Goal: Task Accomplishment & Management: Use online tool/utility

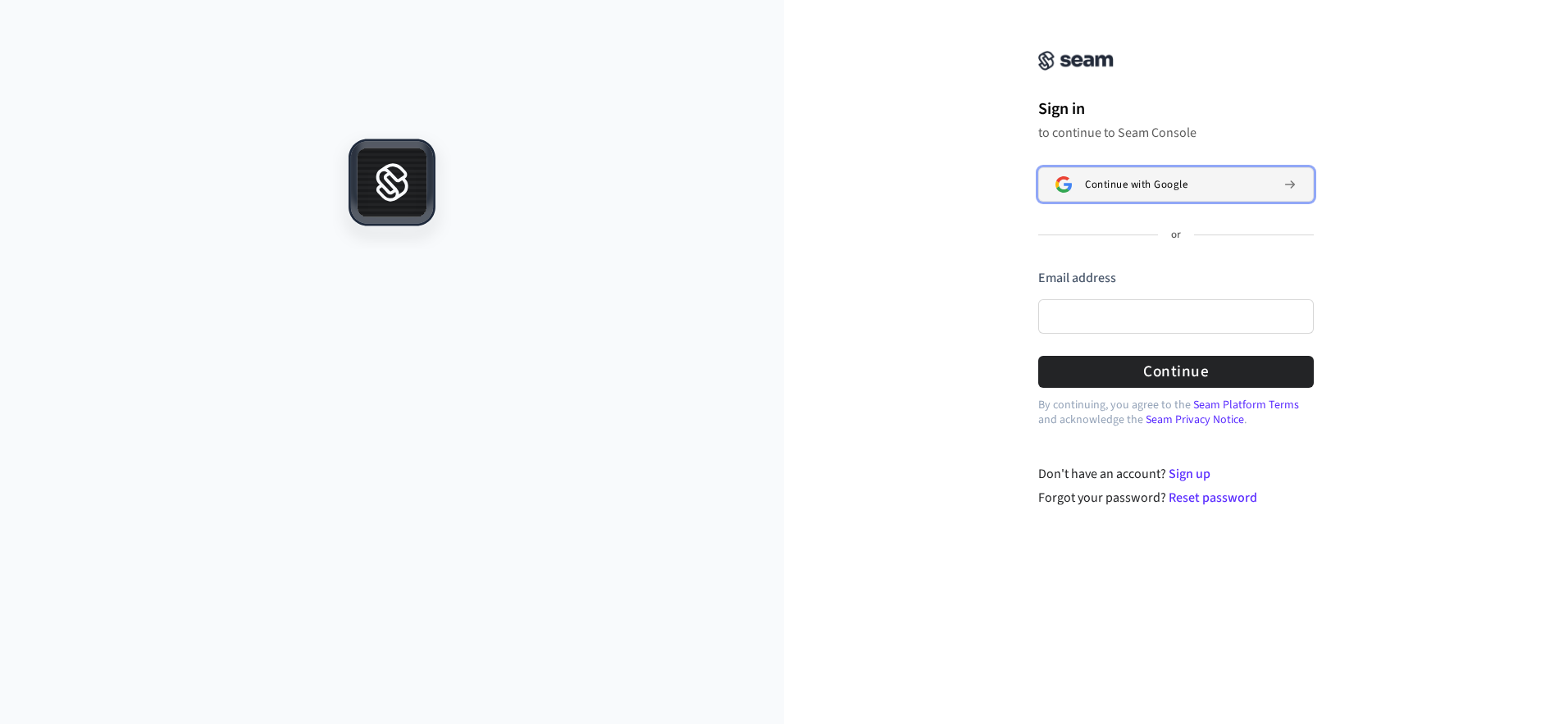
click at [1130, 188] on span "Continue with Google" at bounding box center [1137, 184] width 103 height 13
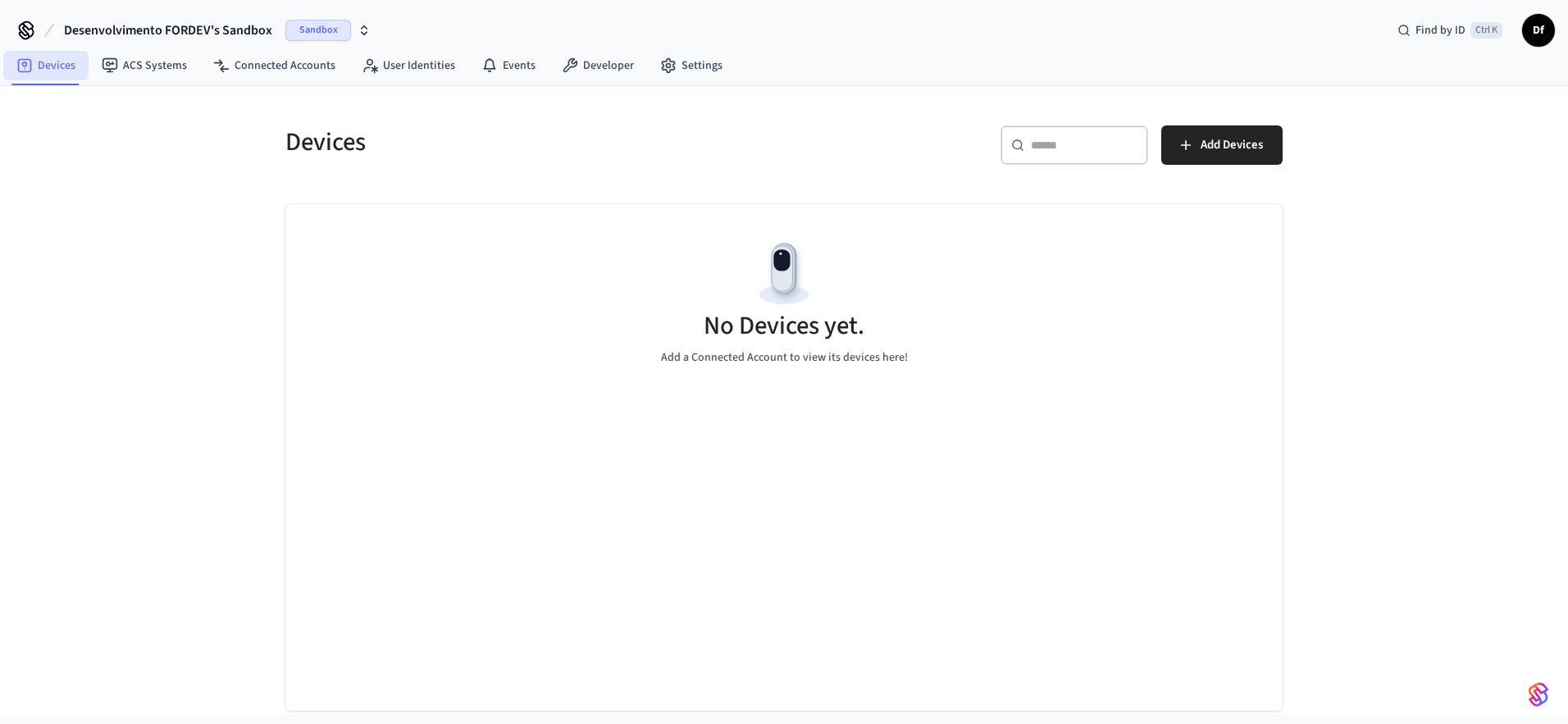
click at [65, 66] on link "Devices" at bounding box center [46, 65] width 85 height 30
click at [1205, 152] on span "Add Devices" at bounding box center [1232, 145] width 63 height 21
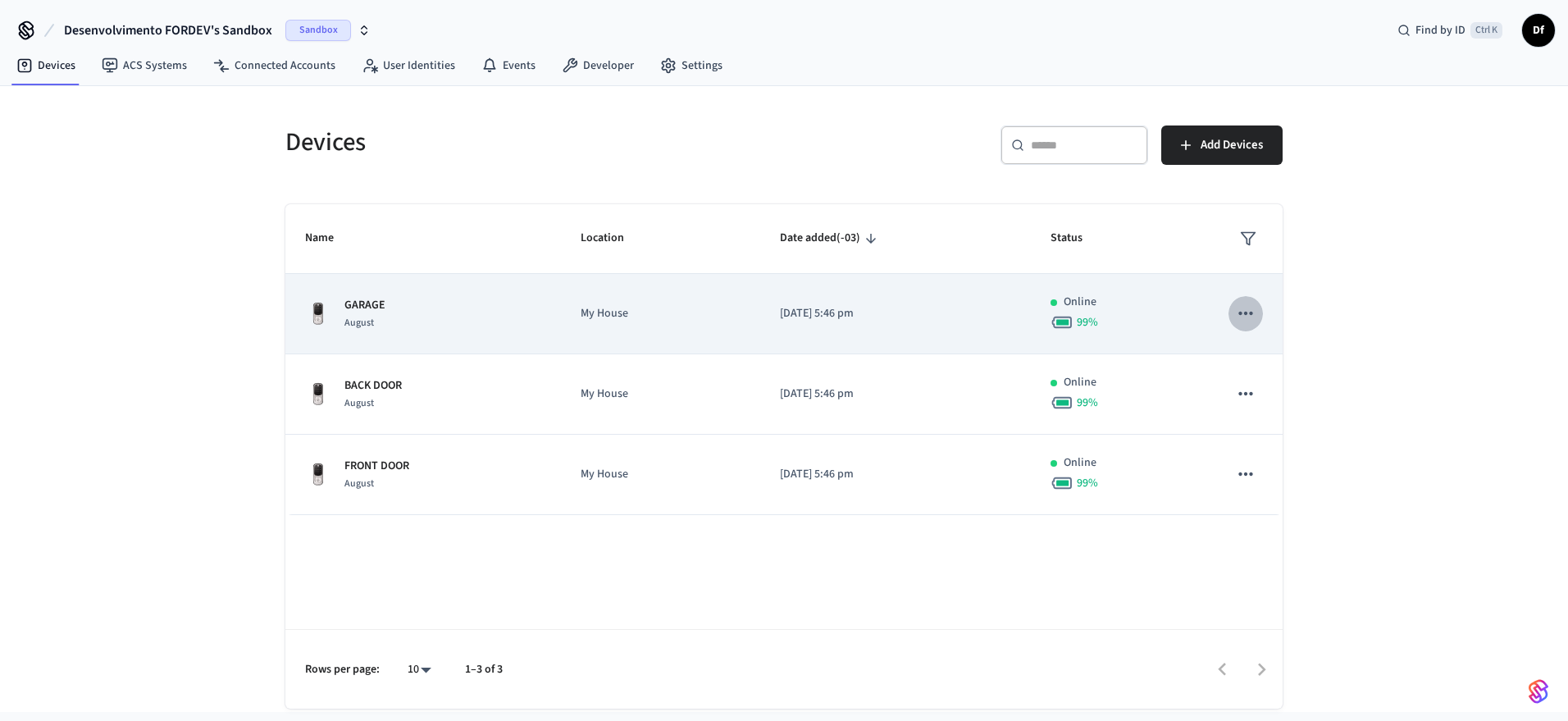
click at [1246, 313] on icon "sticky table" at bounding box center [1246, 314] width 14 height 3
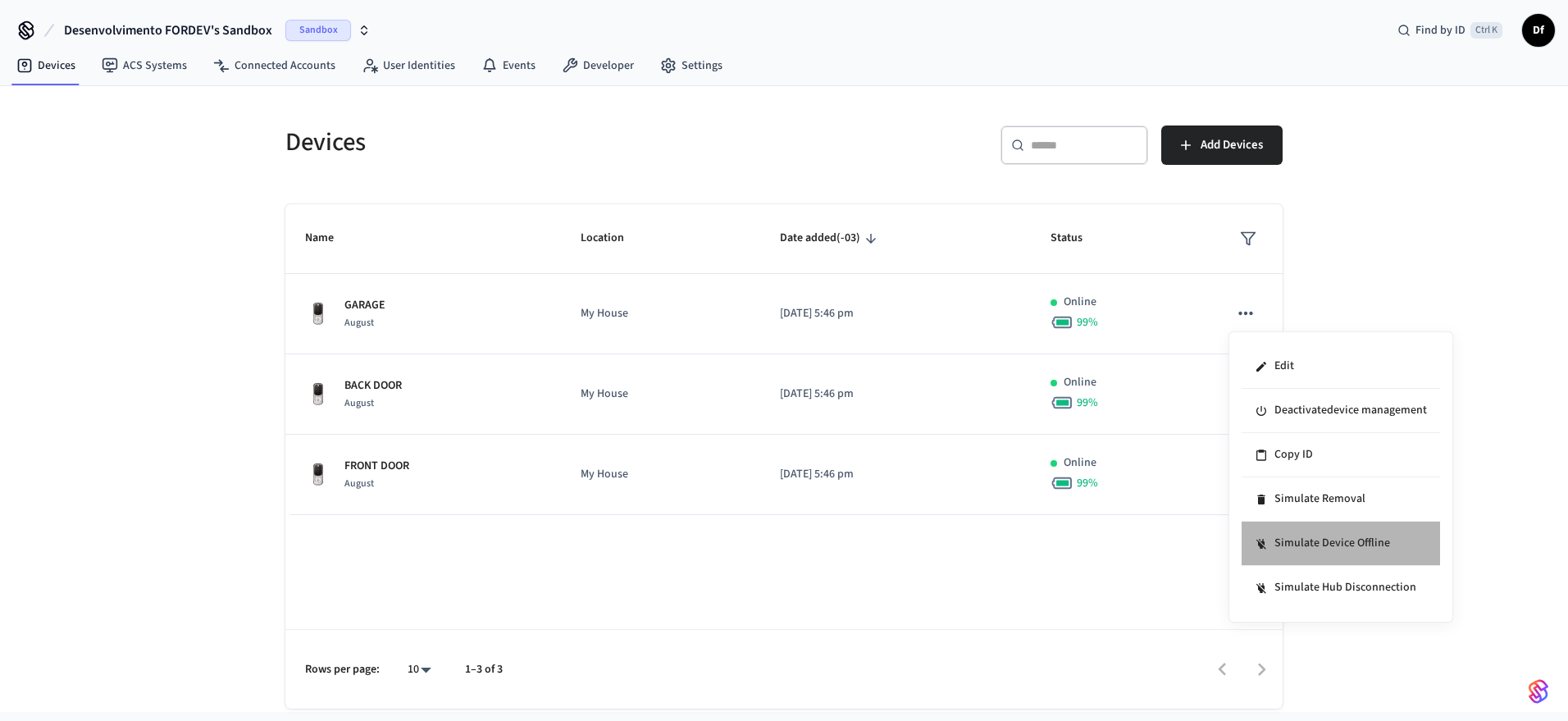
click at [1302, 541] on li "Simulate Device Offline" at bounding box center [1341, 544] width 199 height 44
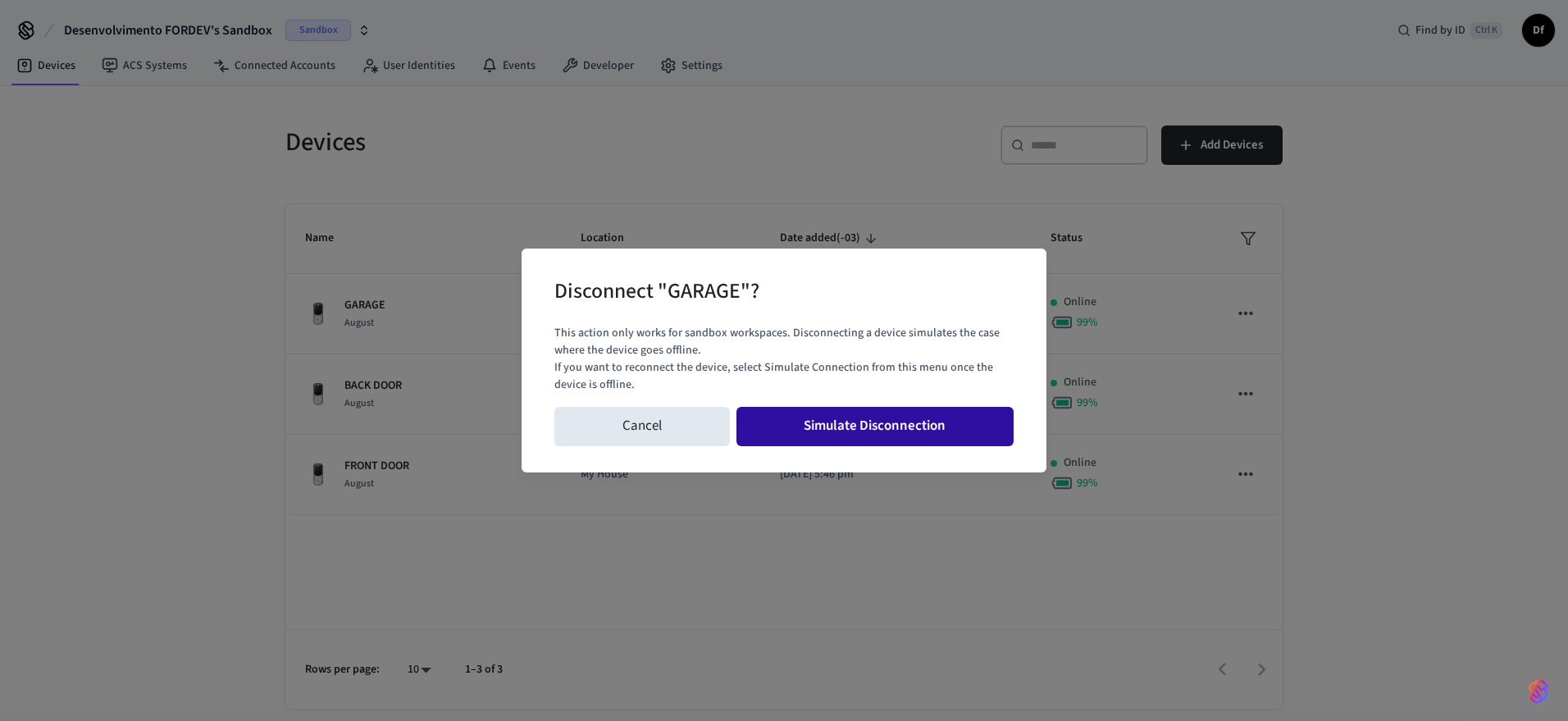
click at [859, 428] on button "Simulate Disconnection" at bounding box center [875, 426] width 278 height 39
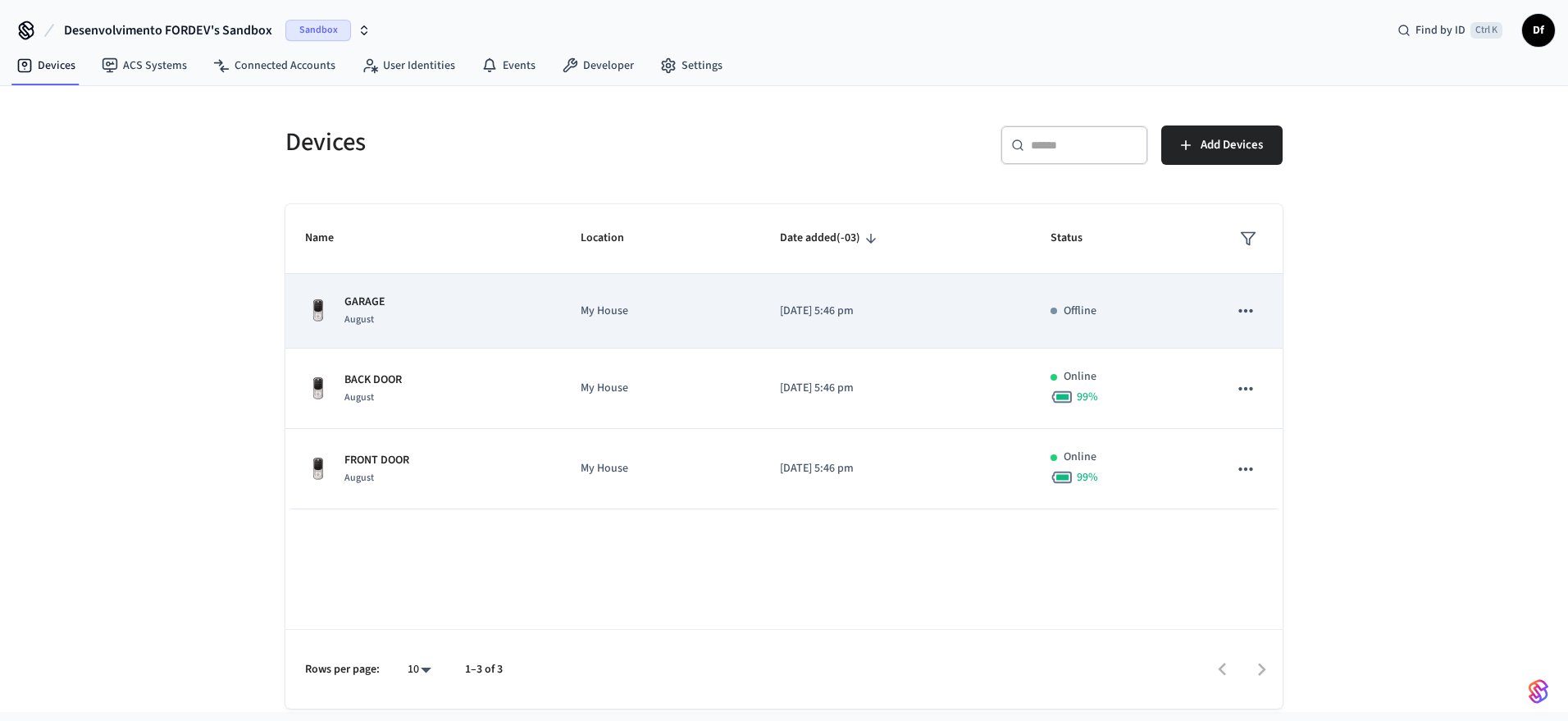
click at [359, 319] on span "August" at bounding box center [359, 320] width 30 height 14
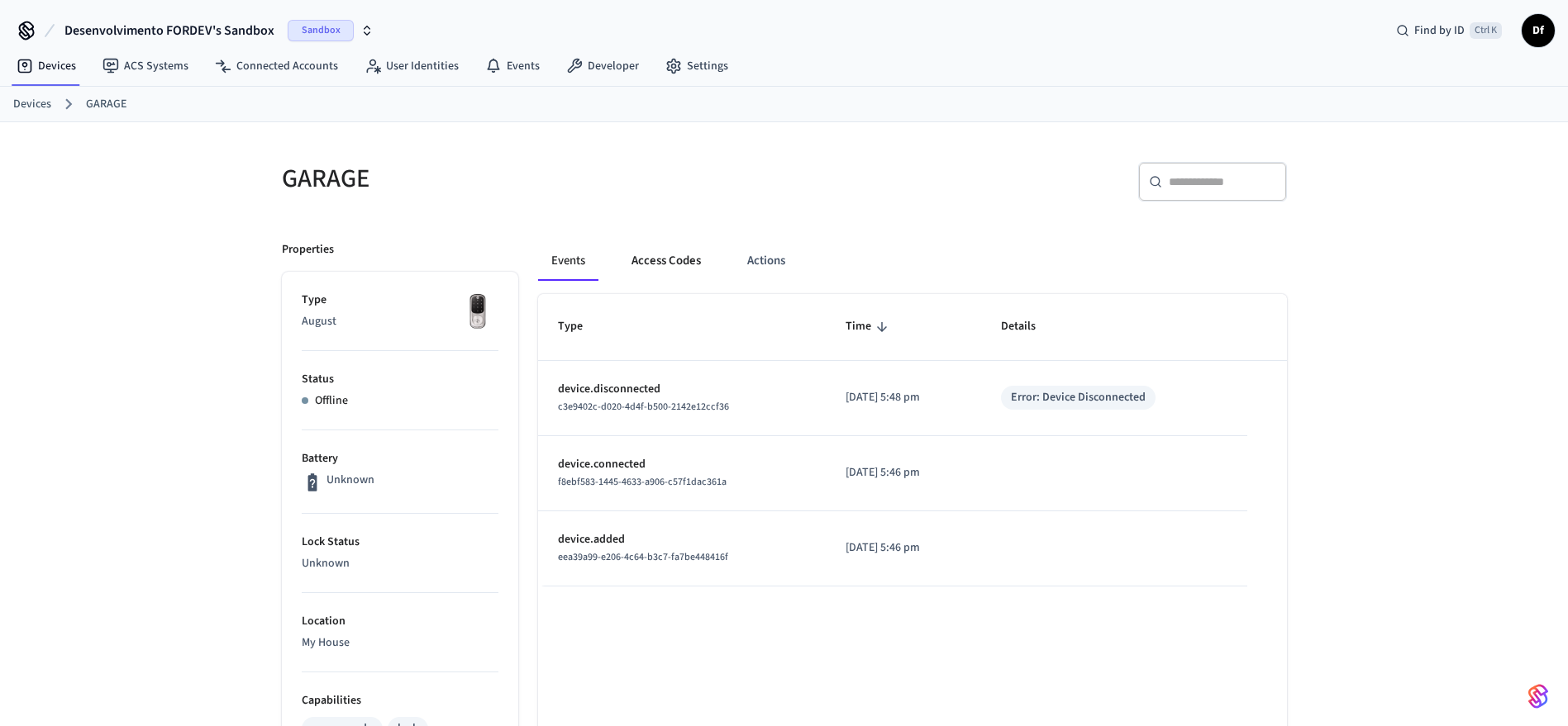
click at [680, 265] on button "Access Codes" at bounding box center [666, 261] width 96 height 40
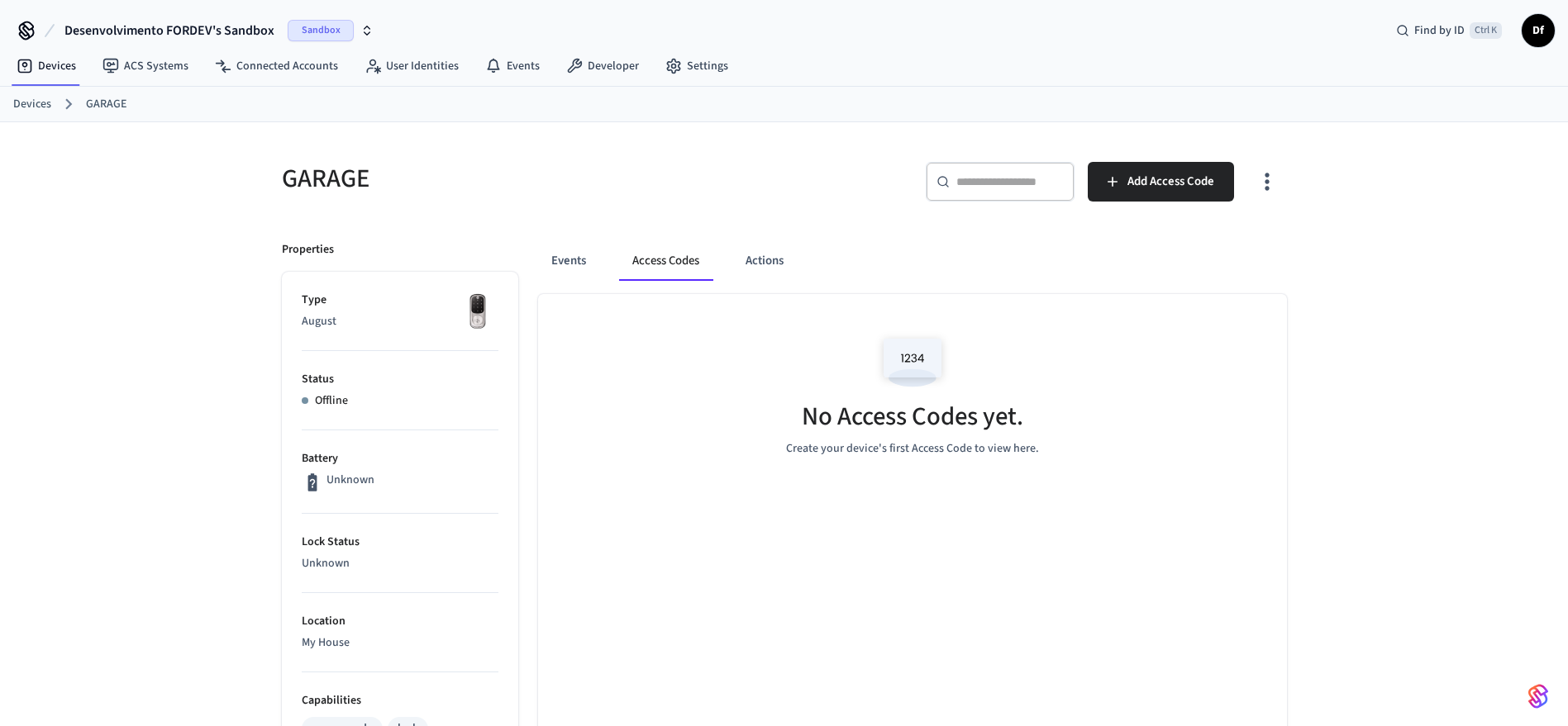
scroll to position [83, 0]
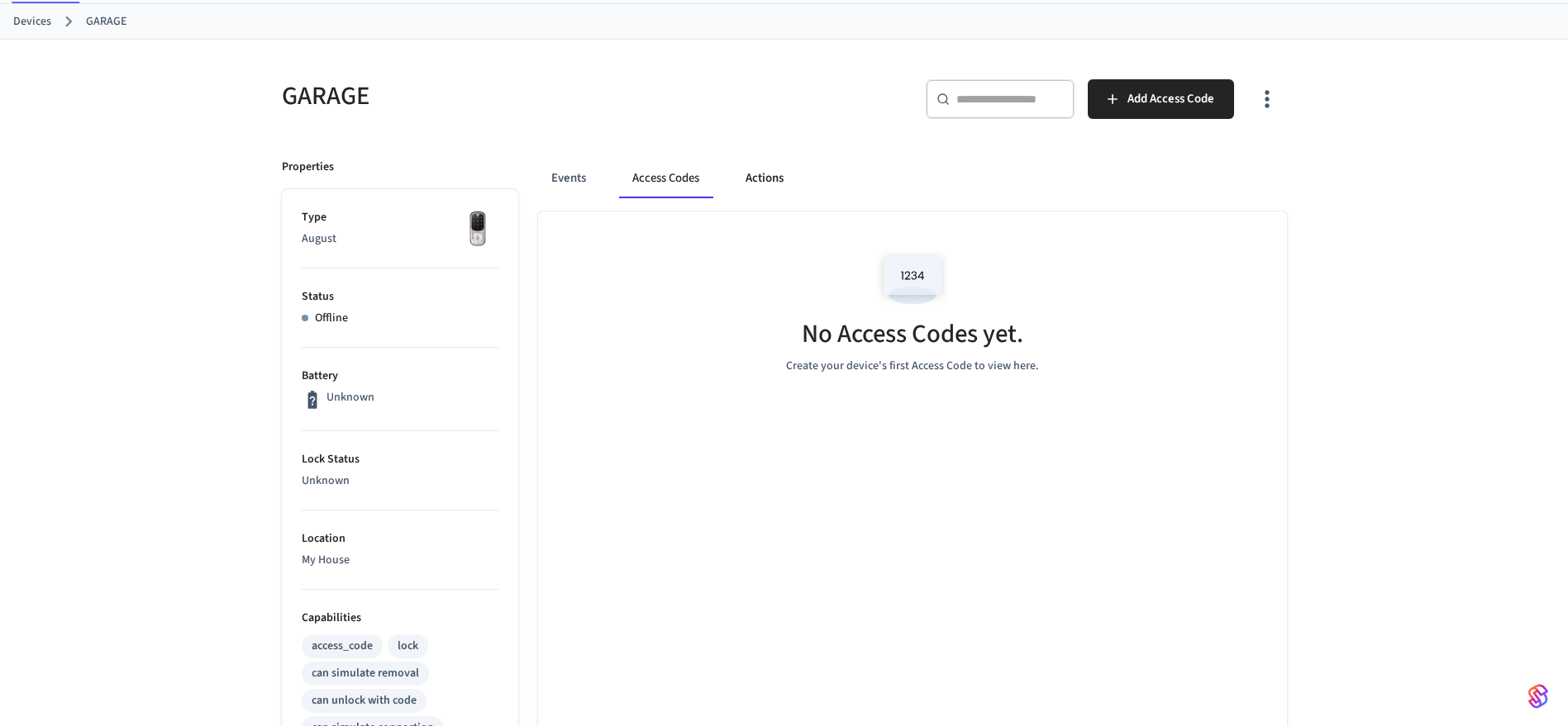
click at [793, 183] on button "Actions" at bounding box center [764, 178] width 64 height 40
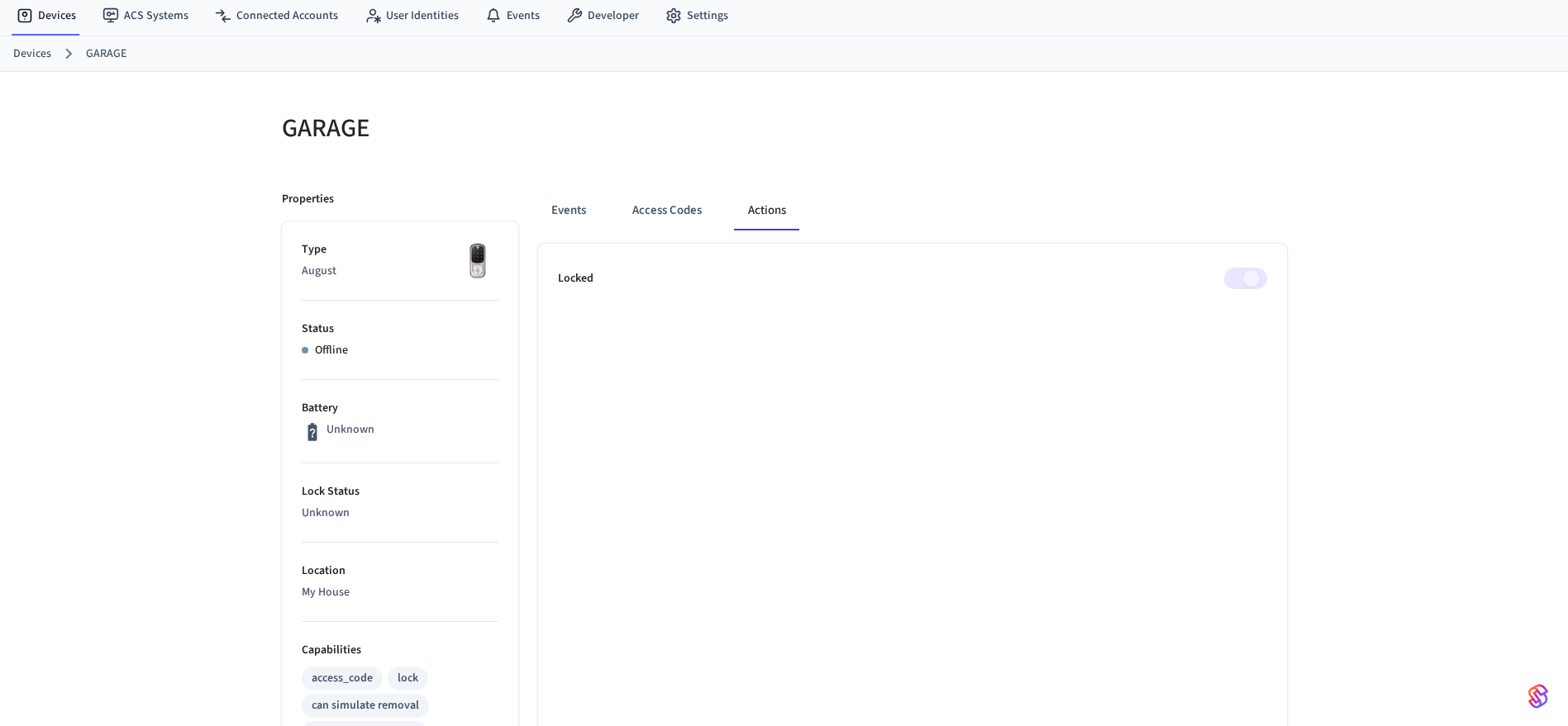
scroll to position [27, 0]
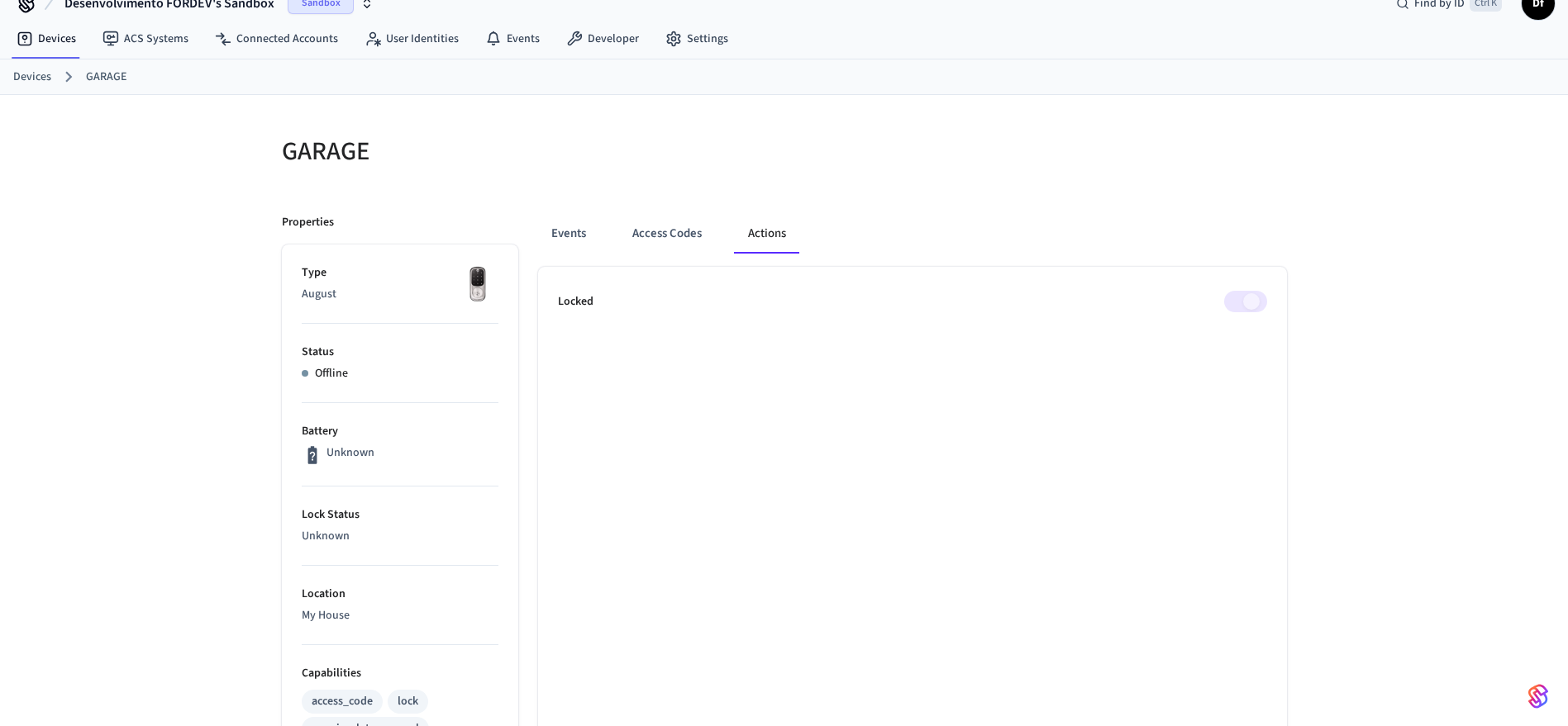
click at [479, 286] on img at bounding box center [477, 284] width 41 height 41
click at [567, 242] on button "Events" at bounding box center [569, 234] width 61 height 40
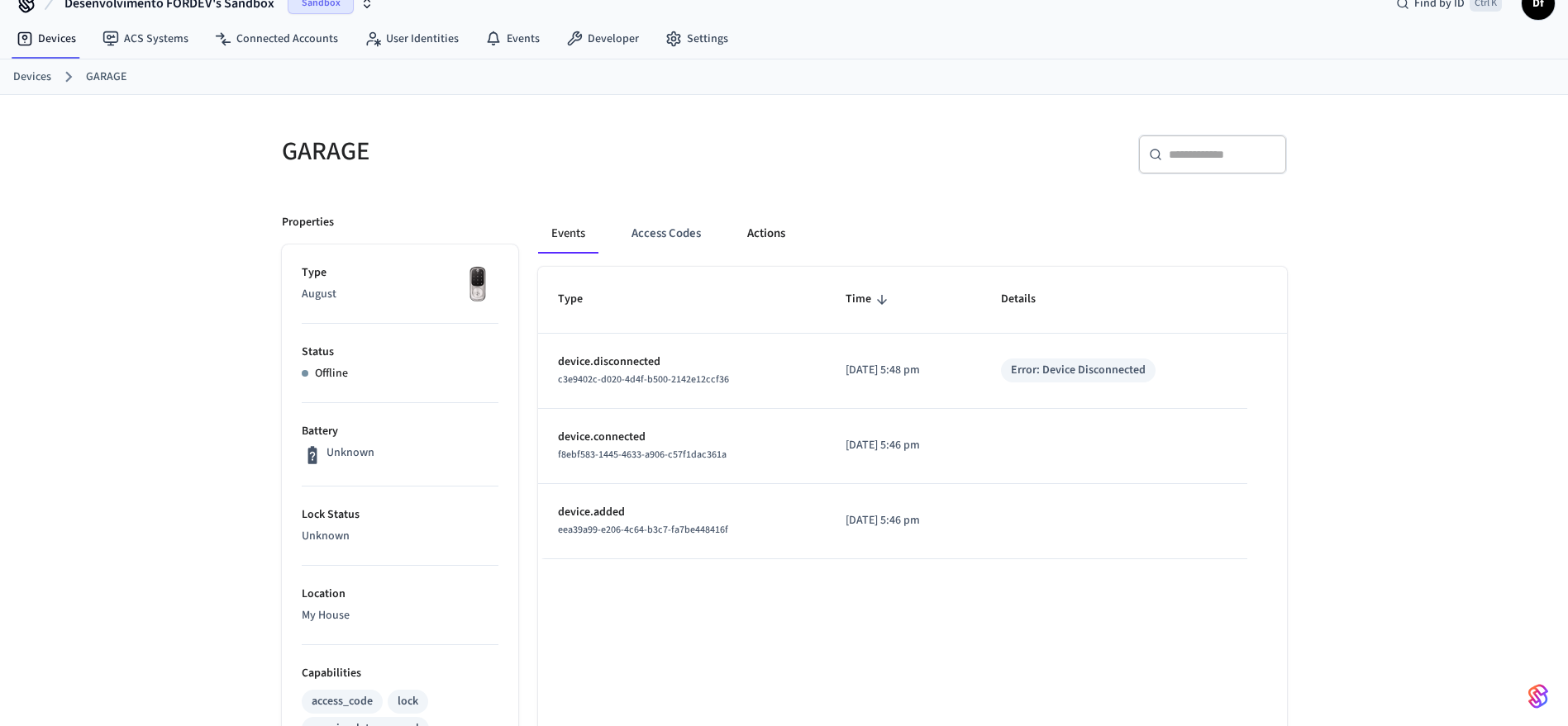
click at [789, 234] on button "Actions" at bounding box center [766, 234] width 64 height 40
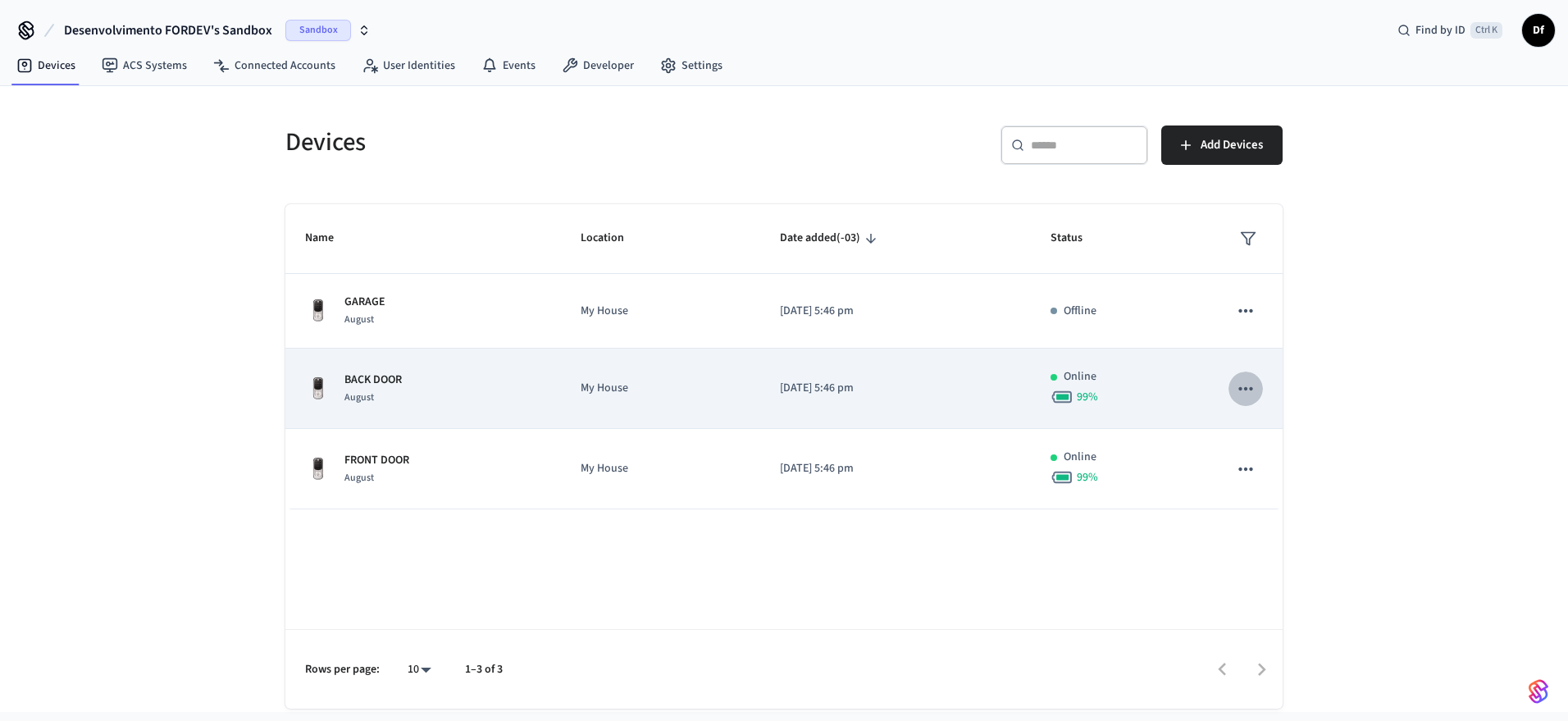
click at [1244, 391] on icon "sticky table" at bounding box center [1246, 389] width 21 height 21
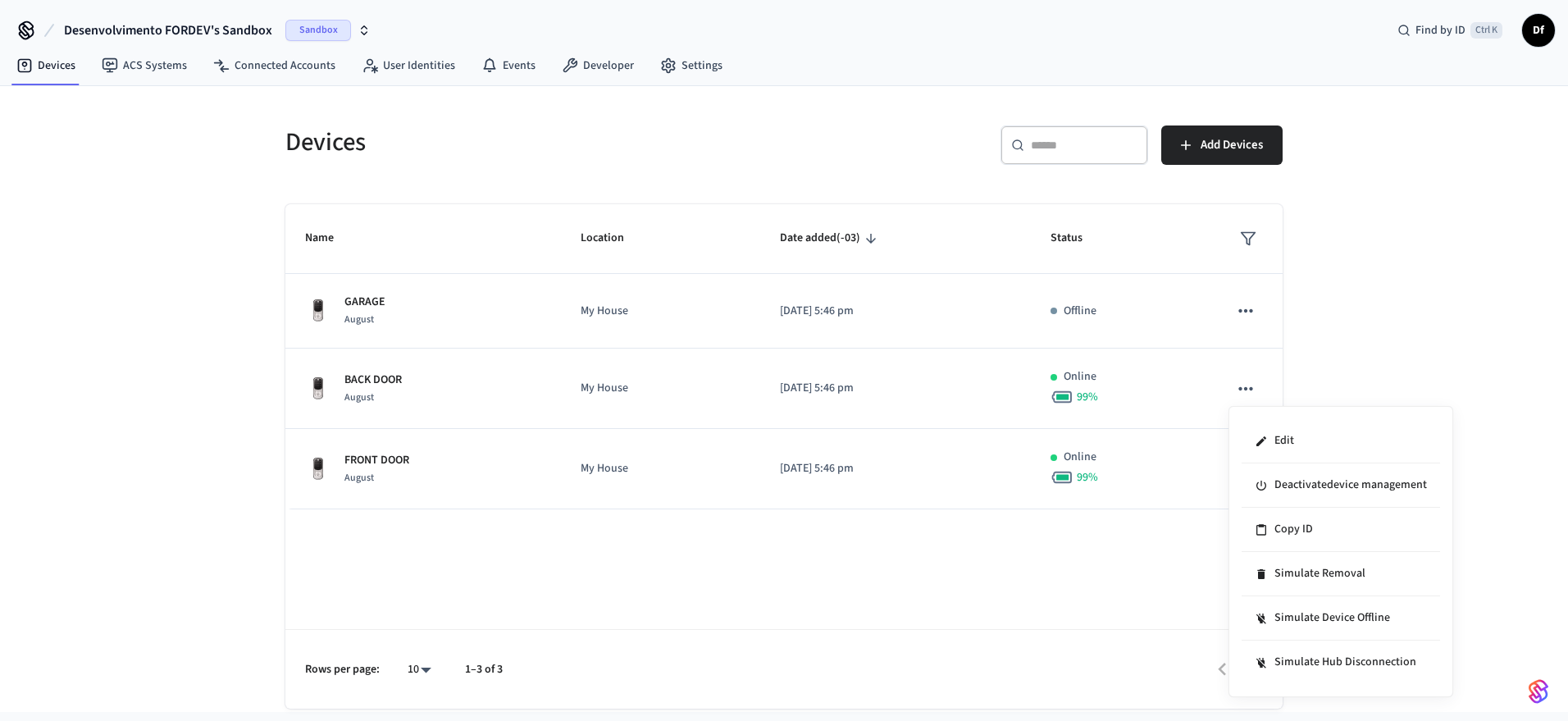
click at [1149, 389] on div at bounding box center [784, 360] width 1568 height 721
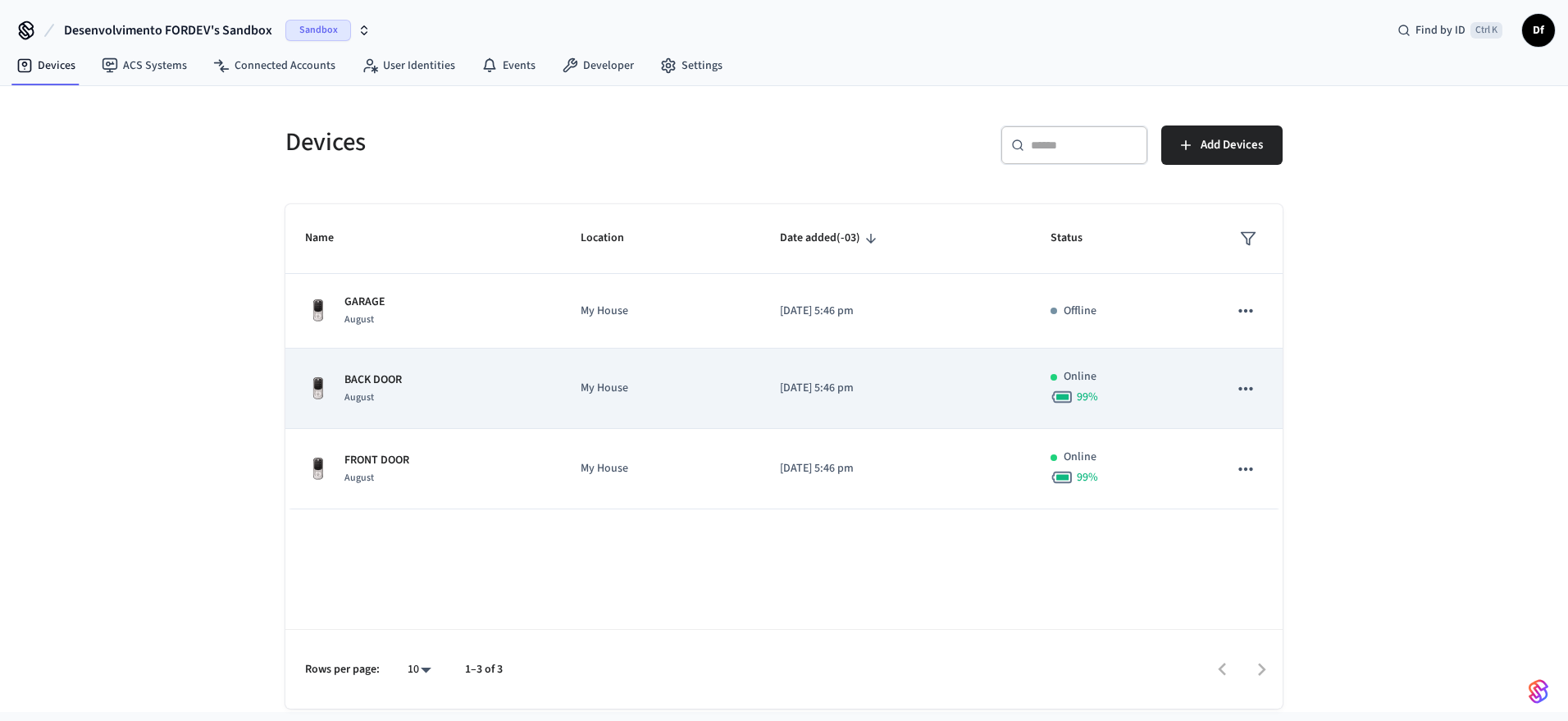
click at [829, 377] on td "[DATE] 5:46 pm" at bounding box center [895, 389] width 271 height 80
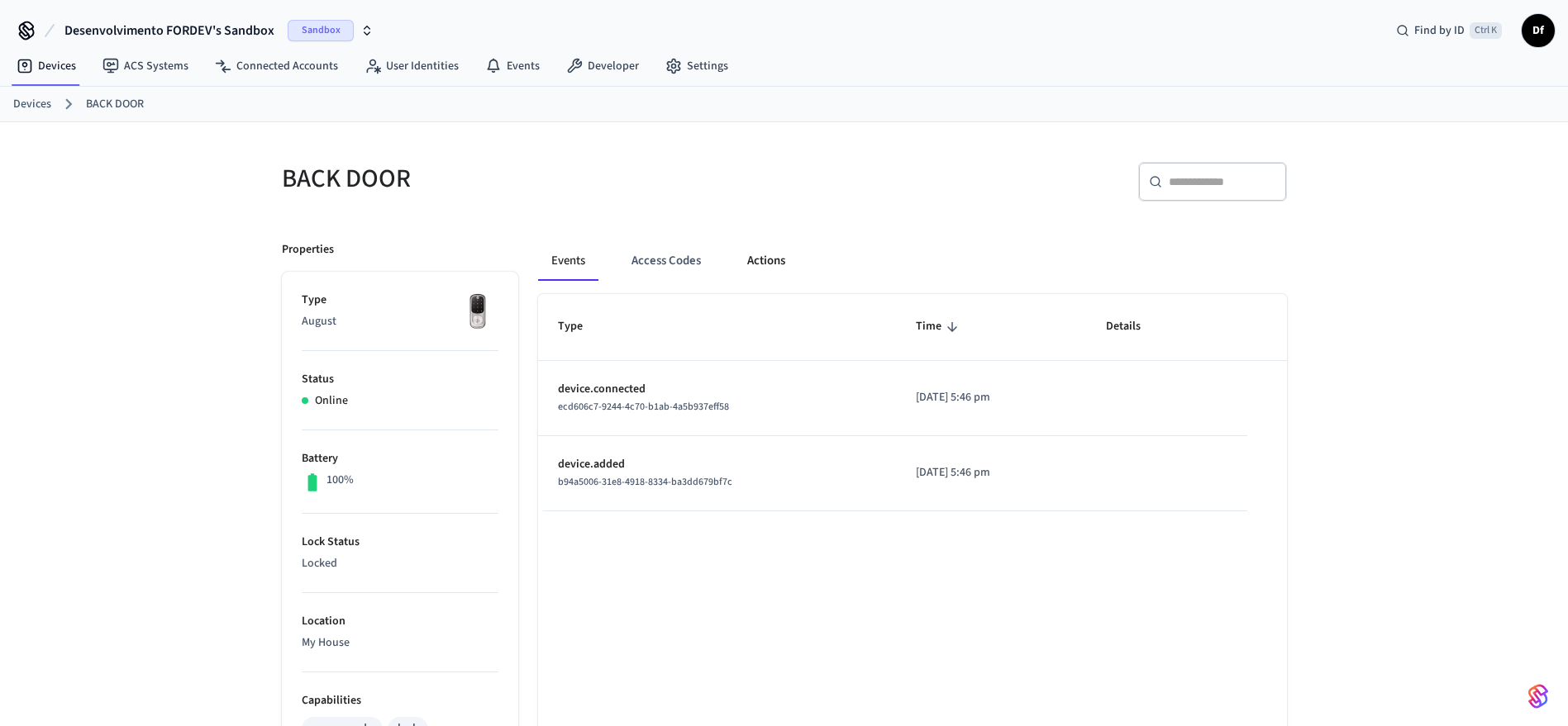
click at [783, 266] on button "Actions" at bounding box center [766, 261] width 64 height 40
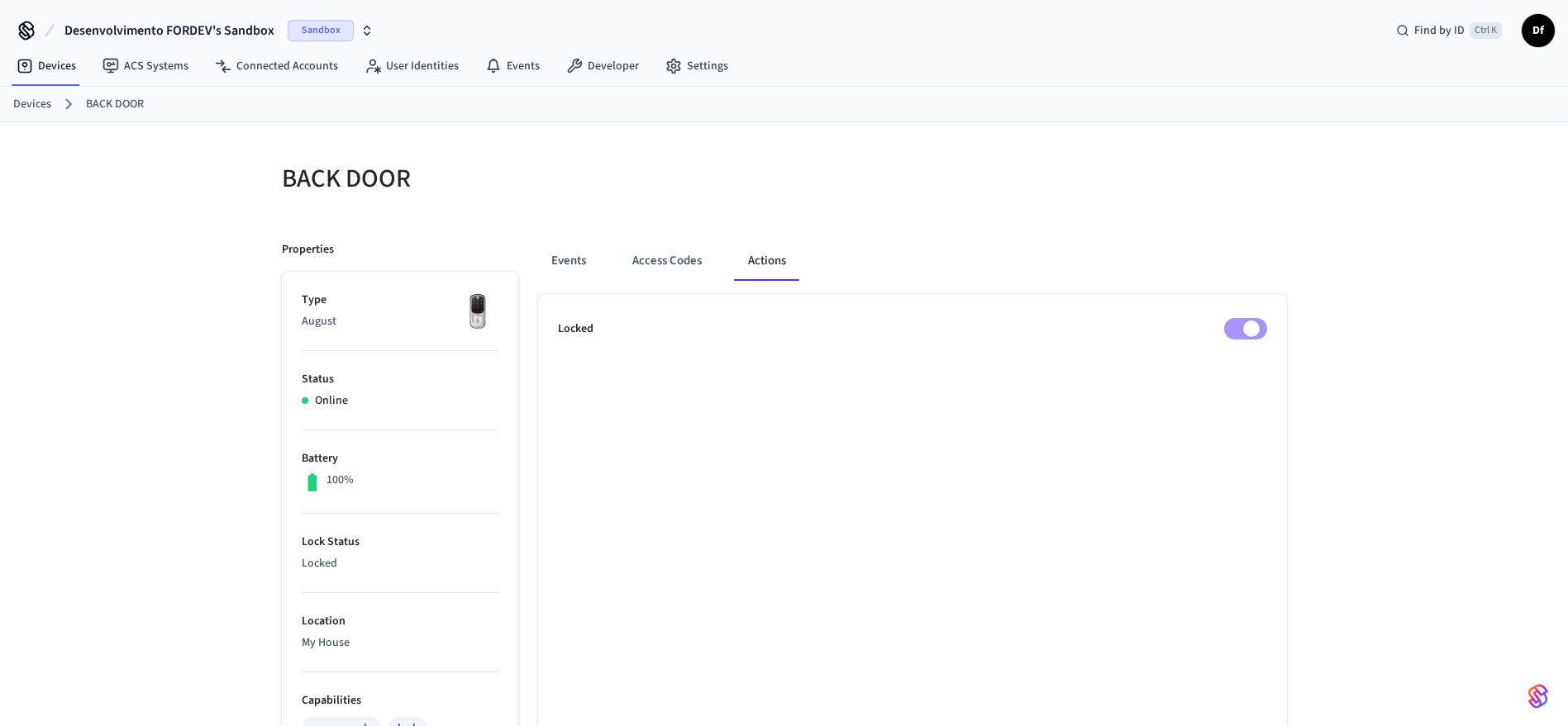
click at [1203, 334] on div "Locked" at bounding box center [912, 328] width 709 height 21
click at [659, 263] on button "Access Codes" at bounding box center [667, 261] width 96 height 40
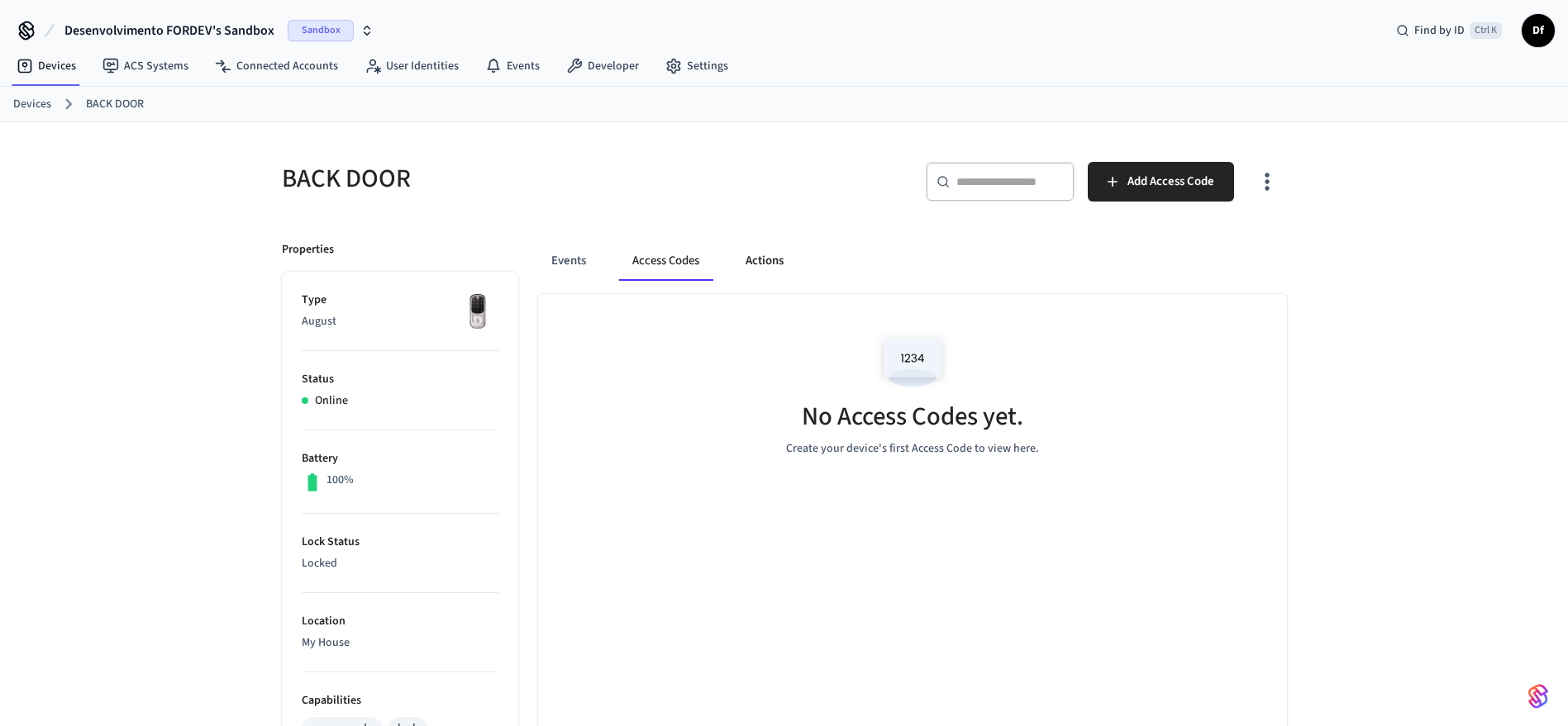
click at [748, 255] on button "Actions" at bounding box center [764, 261] width 64 height 40
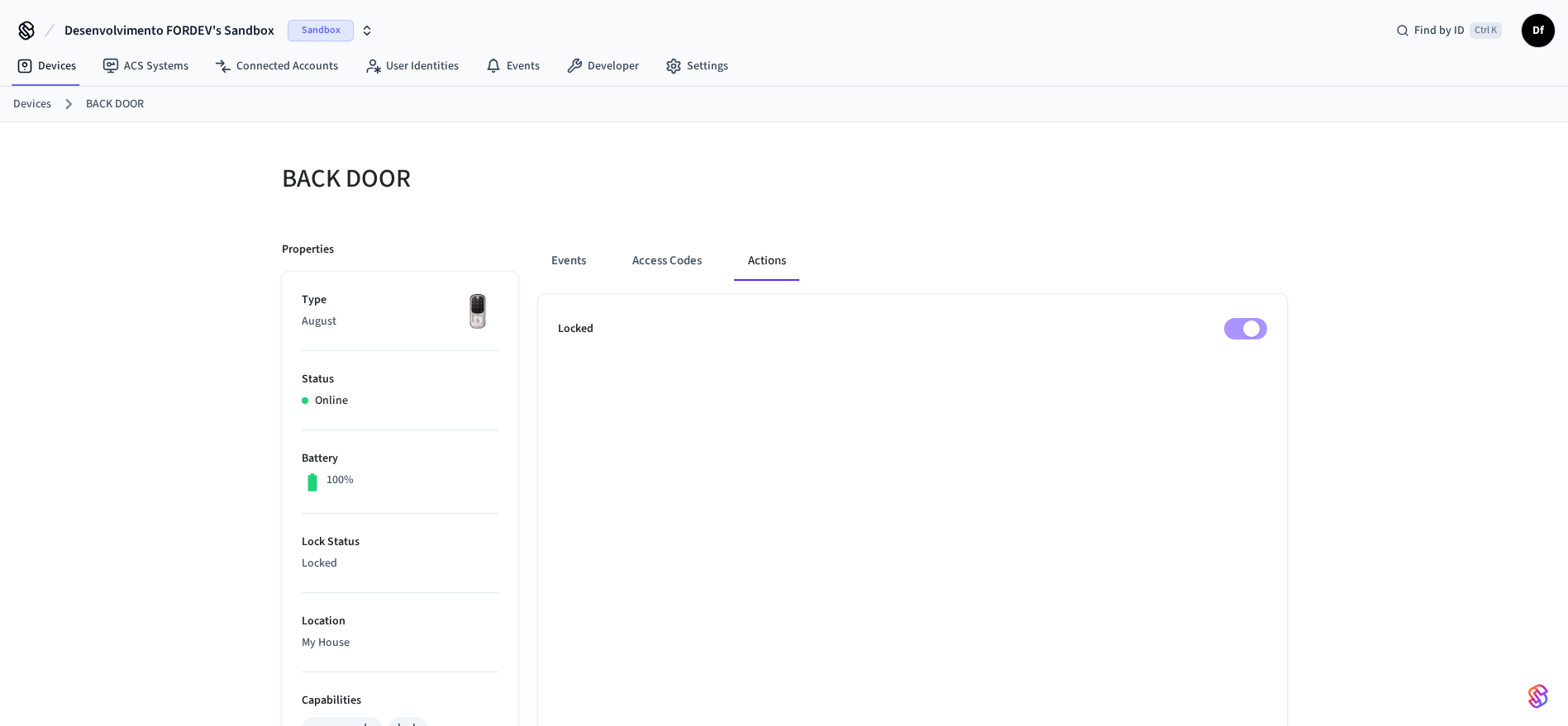
click at [548, 266] on button "Events" at bounding box center [569, 261] width 61 height 40
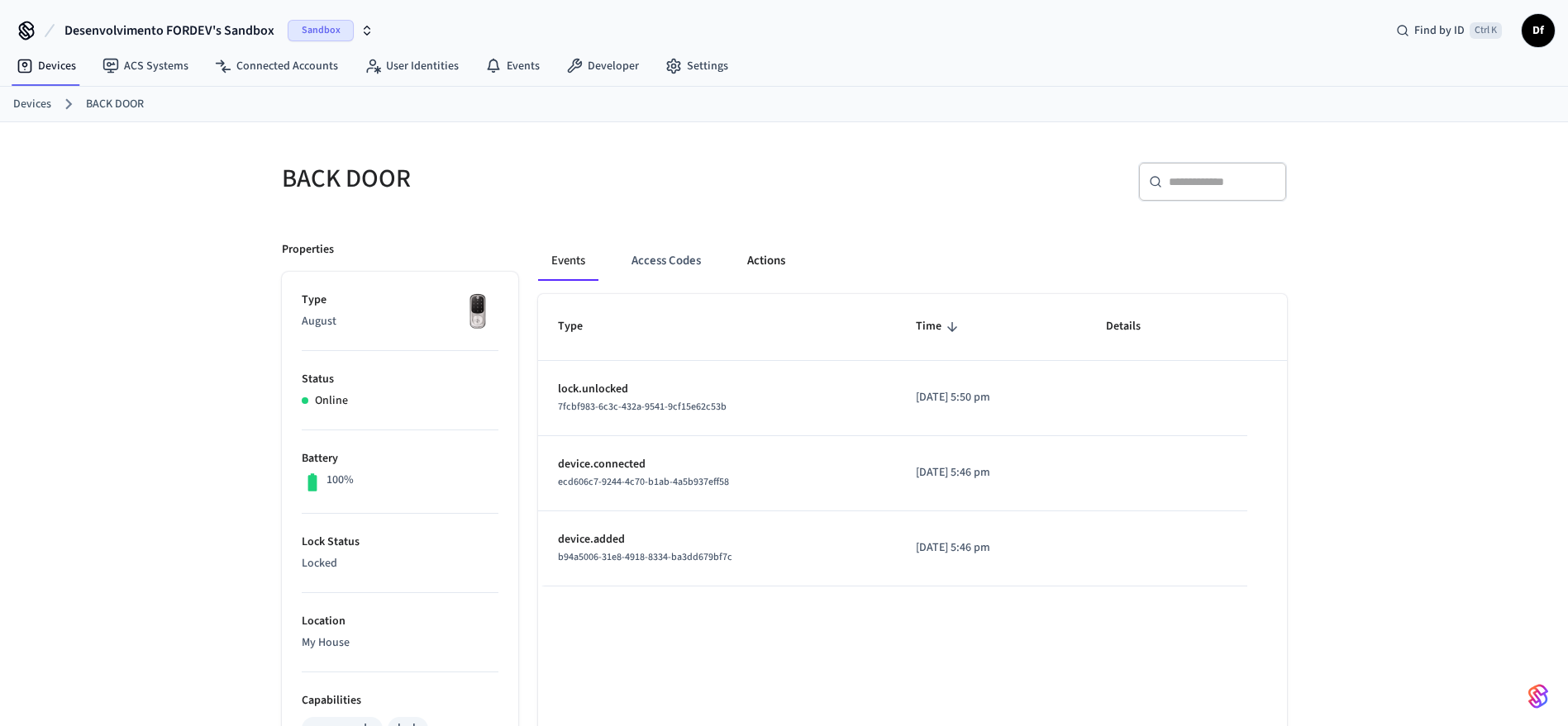
click at [769, 269] on button "Actions" at bounding box center [766, 261] width 64 height 40
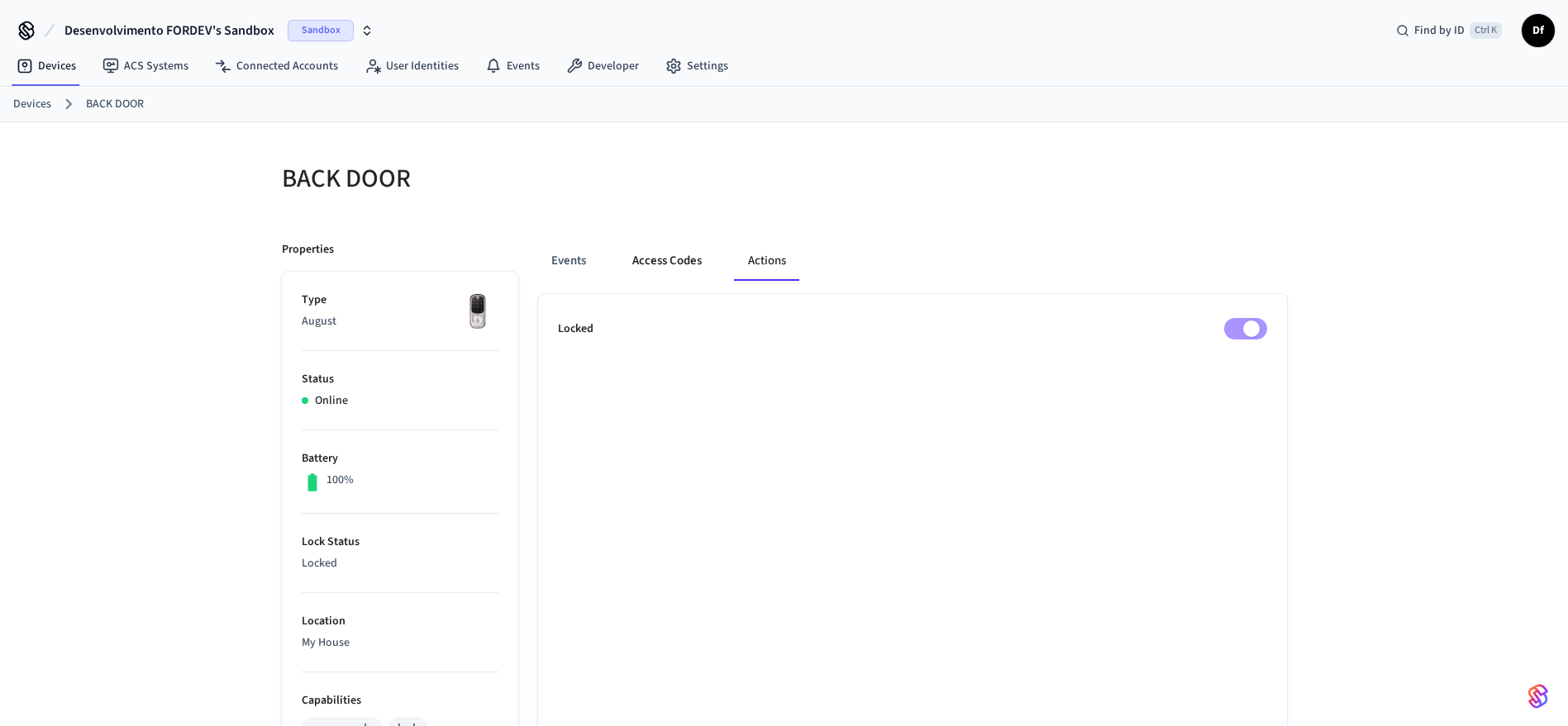
click at [658, 250] on button "Access Codes" at bounding box center [667, 261] width 96 height 40
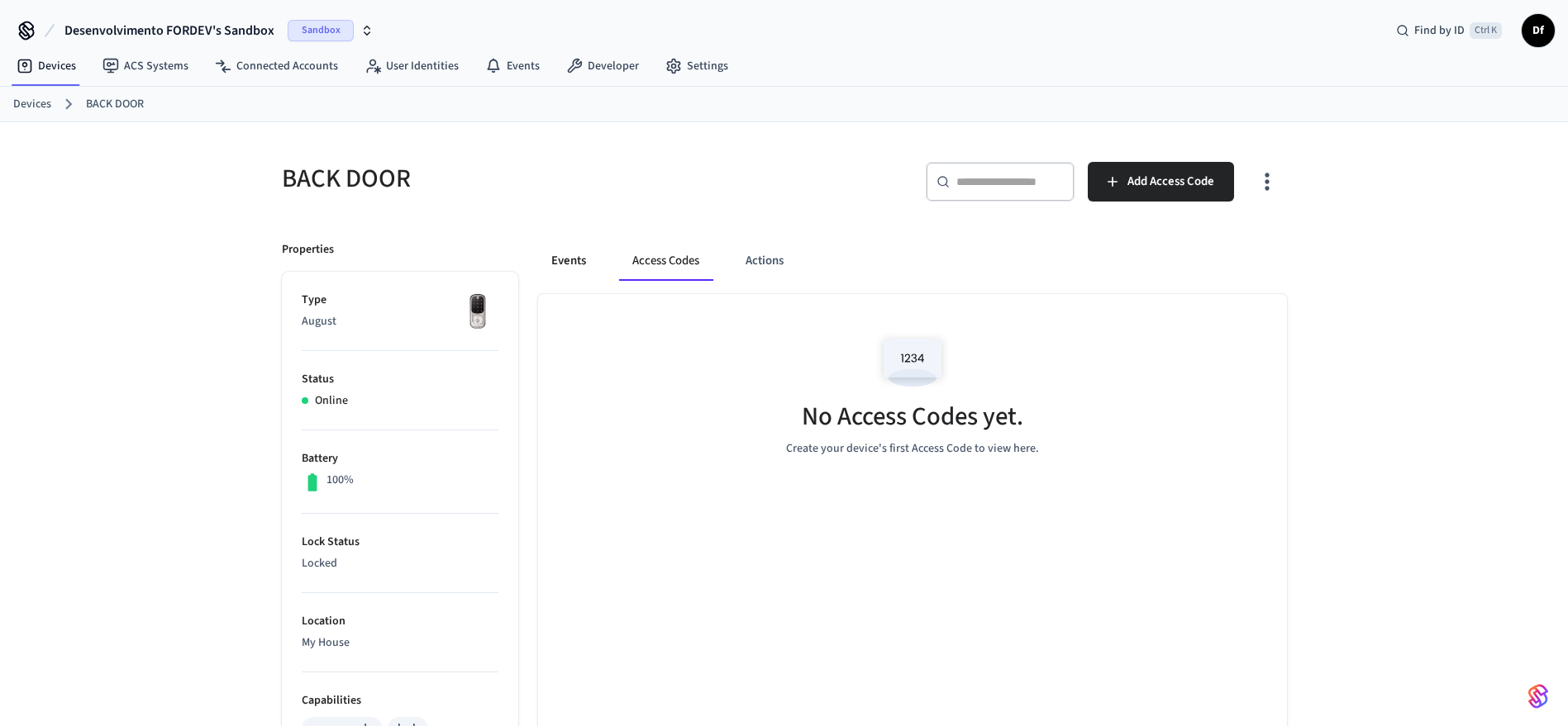
click at [595, 257] on button "Events" at bounding box center [569, 261] width 61 height 40
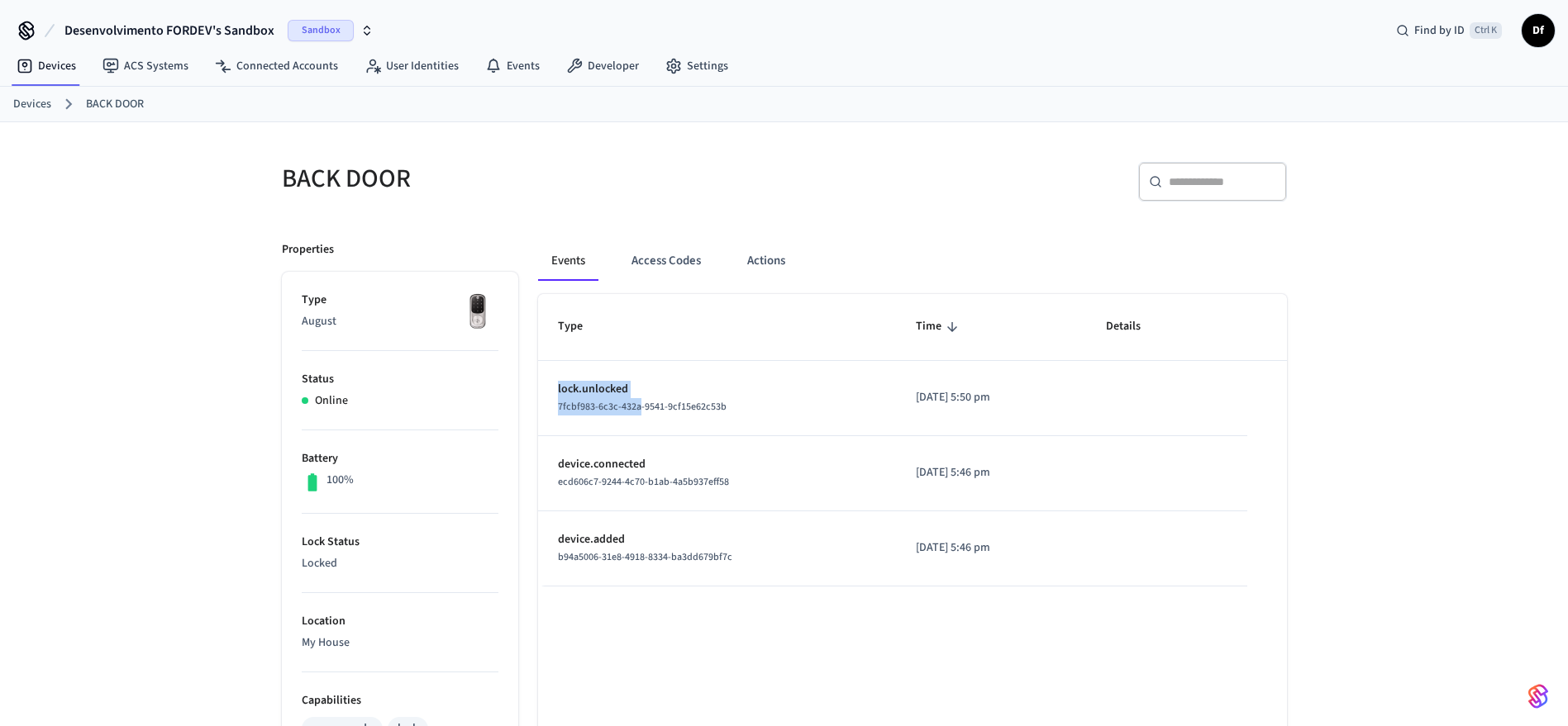
drag, startPoint x: 639, startPoint y: 398, endPoint x: 545, endPoint y: 391, distance: 94.3
click at [545, 391] on td "lock.unlocked 7fcbf983-6c3c-432a-9541-9cf15e62c53b" at bounding box center [718, 399] width 358 height 75
click at [764, 395] on p "lock.unlocked" at bounding box center [717, 390] width 318 height 18
